Goal: Information Seeking & Learning: Learn about a topic

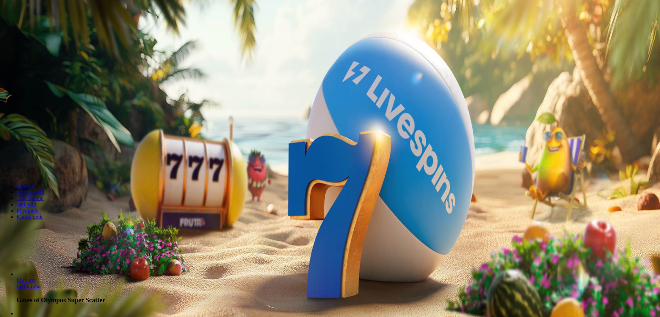
click at [50, 29] on button "Kirjaudu" at bounding box center [48, 24] width 22 height 7
click at [45, 28] on span "Kirjaudu" at bounding box center [47, 24] width 17 height 5
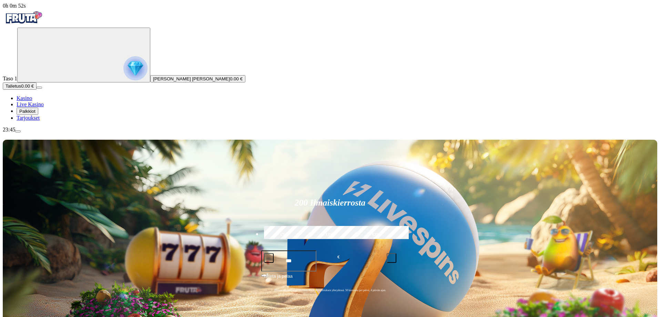
click at [36, 114] on span "Palkkiot" at bounding box center [27, 111] width 16 height 5
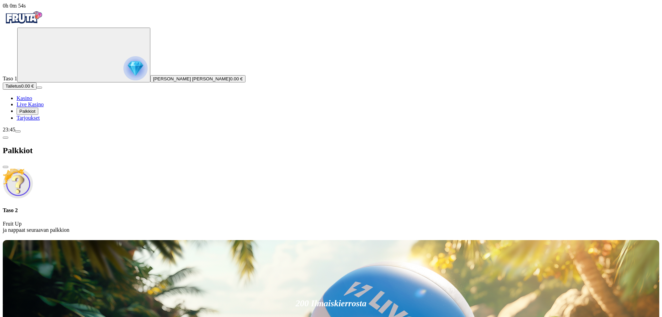
click at [40, 121] on span "Tarjoukset" at bounding box center [28, 118] width 23 height 6
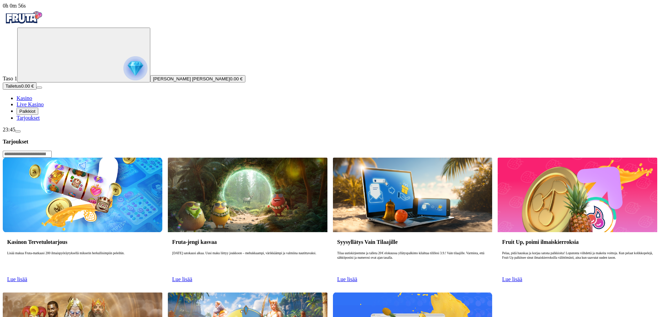
click at [35, 115] on button "Palkkiot" at bounding box center [28, 111] width 22 height 7
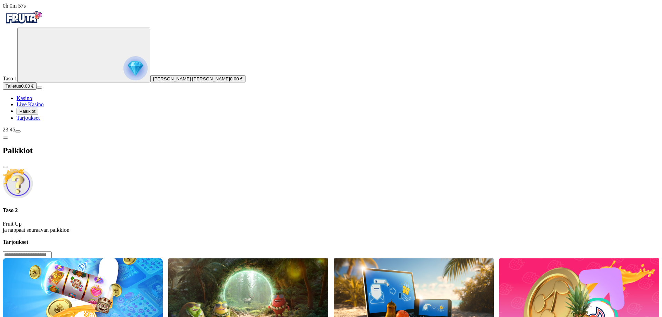
click at [40, 121] on span "Tarjoukset" at bounding box center [28, 118] width 23 height 6
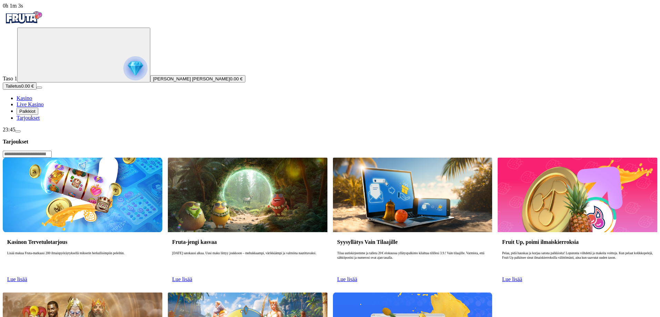
click at [27, 276] on link "Lue lisää" at bounding box center [17, 279] width 20 height 6
click at [27, 276] on span "Lue lisää" at bounding box center [17, 279] width 20 height 6
click at [123, 77] on img "Primary" at bounding box center [135, 68] width 24 height 24
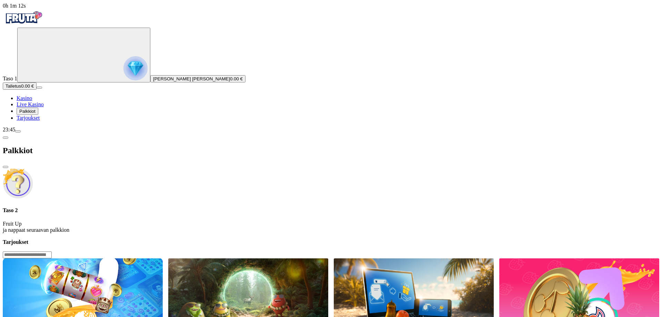
click at [260, 239] on div at bounding box center [331, 239] width 657 height 0
